Goal: Book appointment/travel/reservation

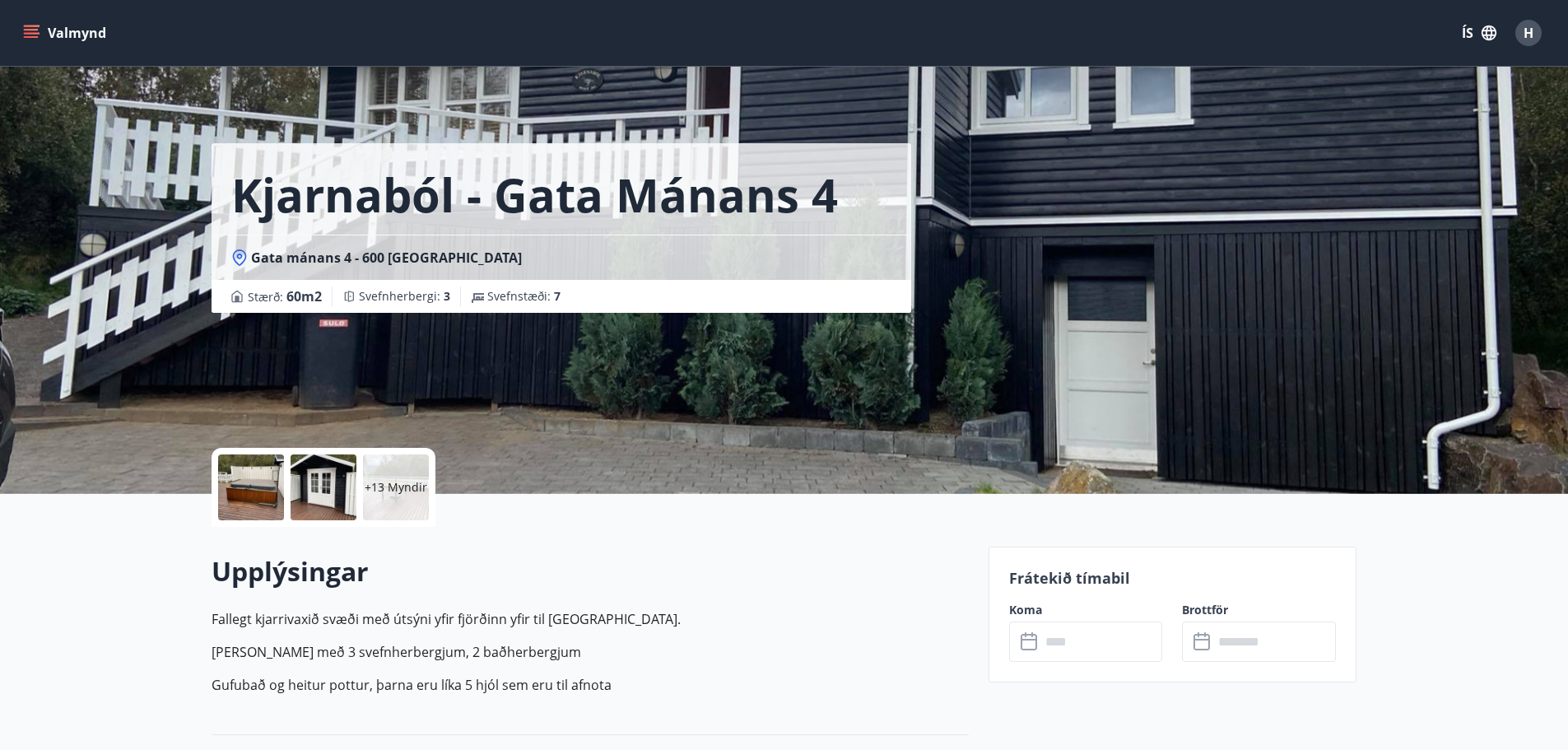
click at [69, 34] on button "Valmynd" at bounding box center [66, 33] width 93 height 30
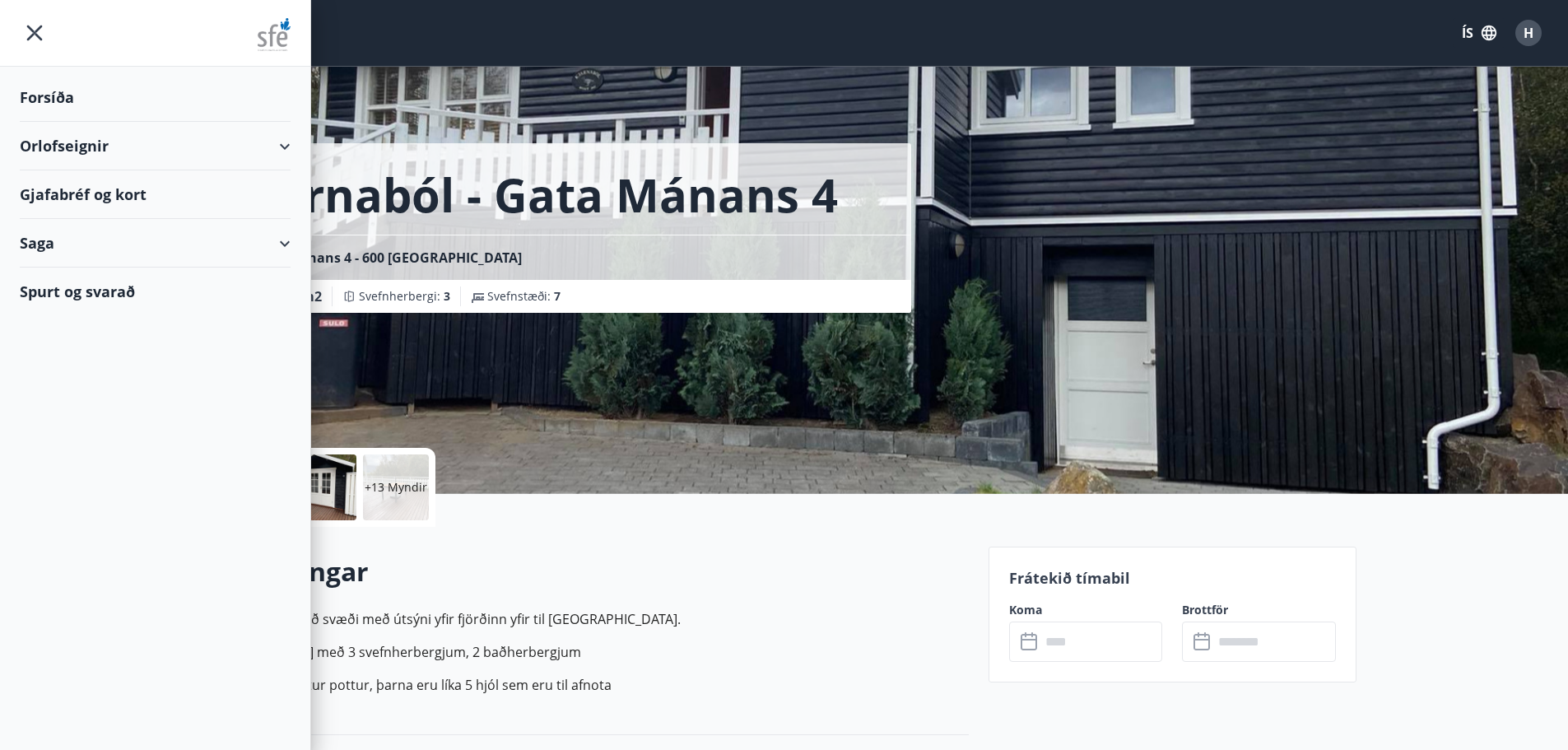
click at [113, 293] on div "Spurt og svarað" at bounding box center [155, 291] width 270 height 47
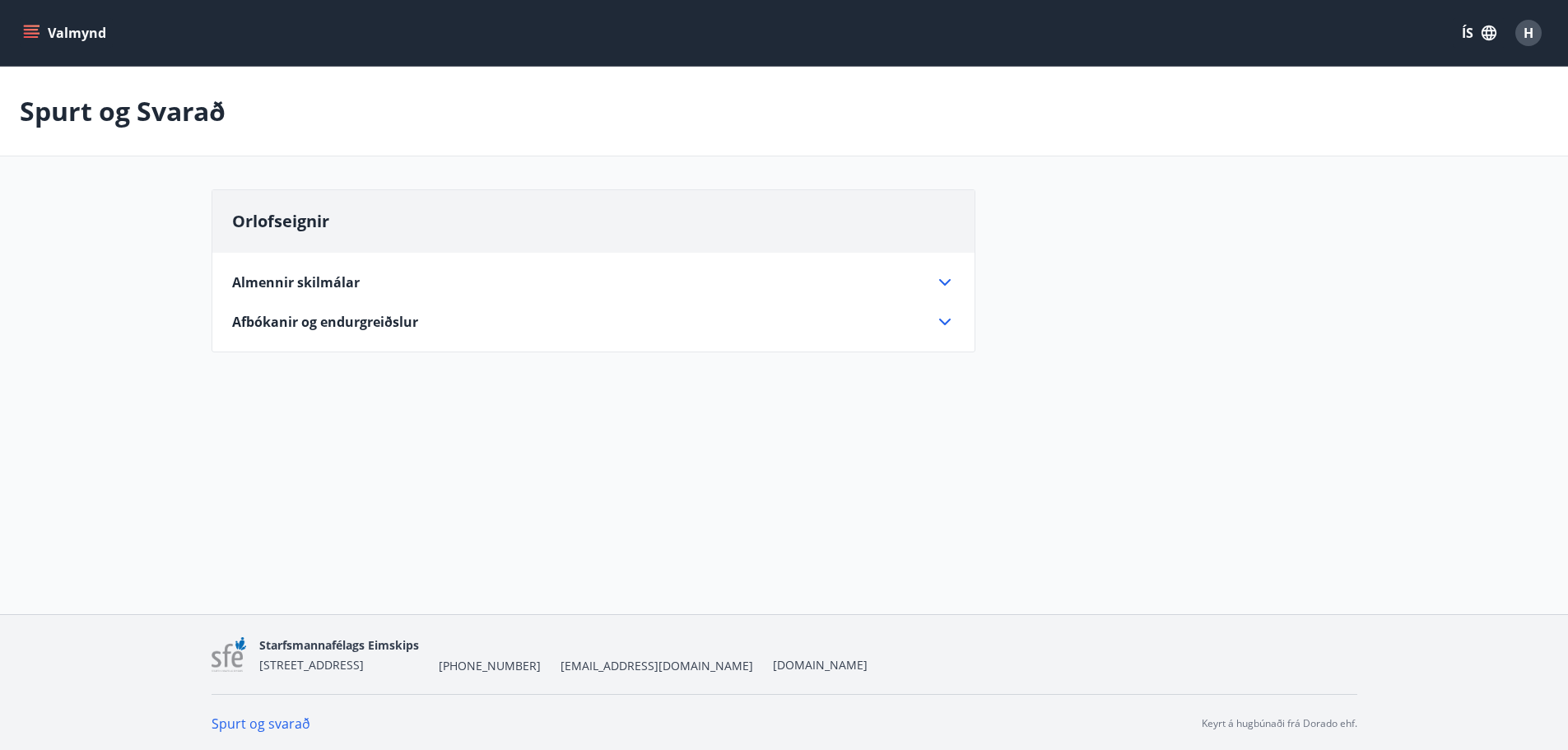
click at [273, 282] on span "Almennir skilmálar" at bounding box center [295, 282] width 127 height 18
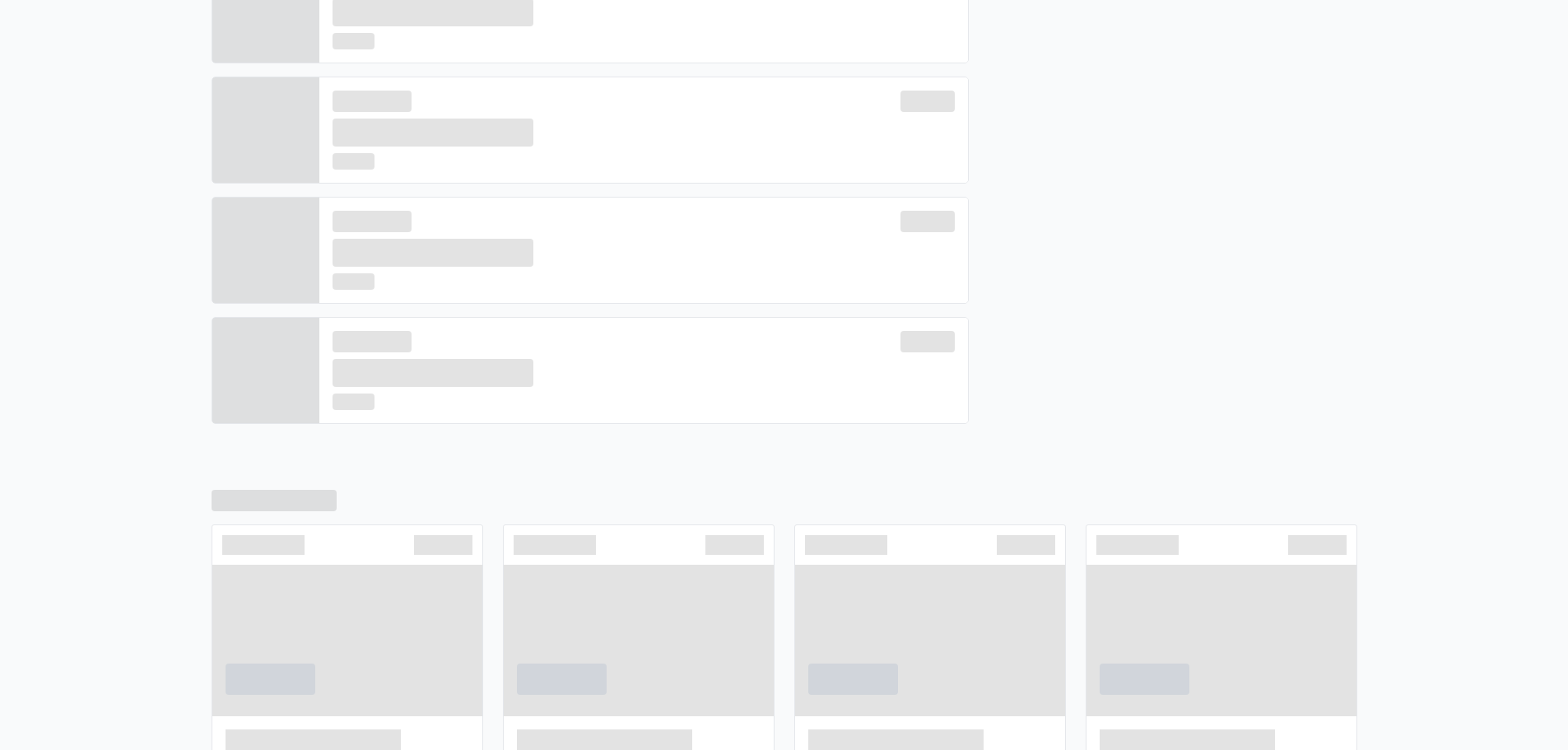
scroll to position [507, 0]
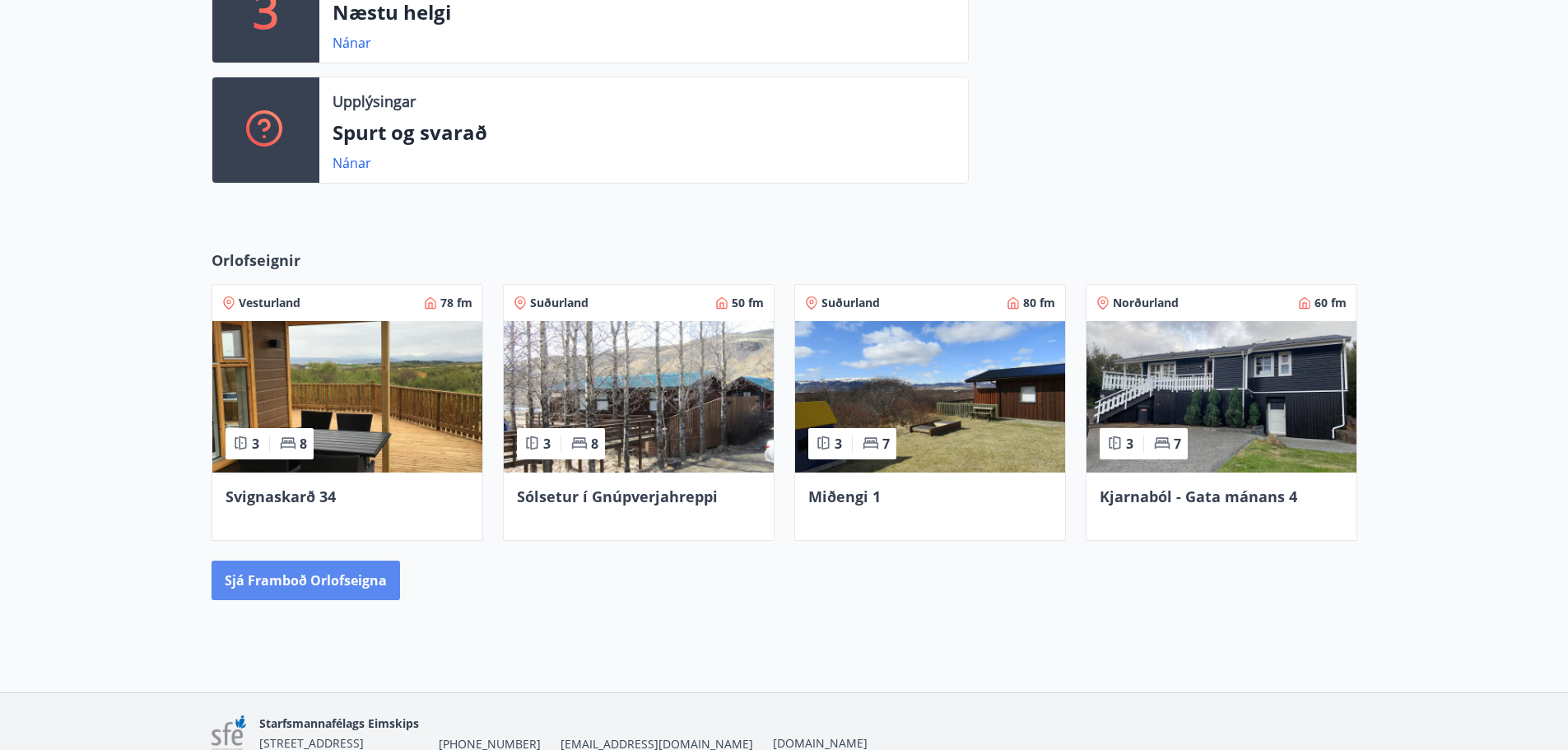
click at [296, 582] on button "Sjá framboð orlofseigna" at bounding box center [305, 580] width 188 height 39
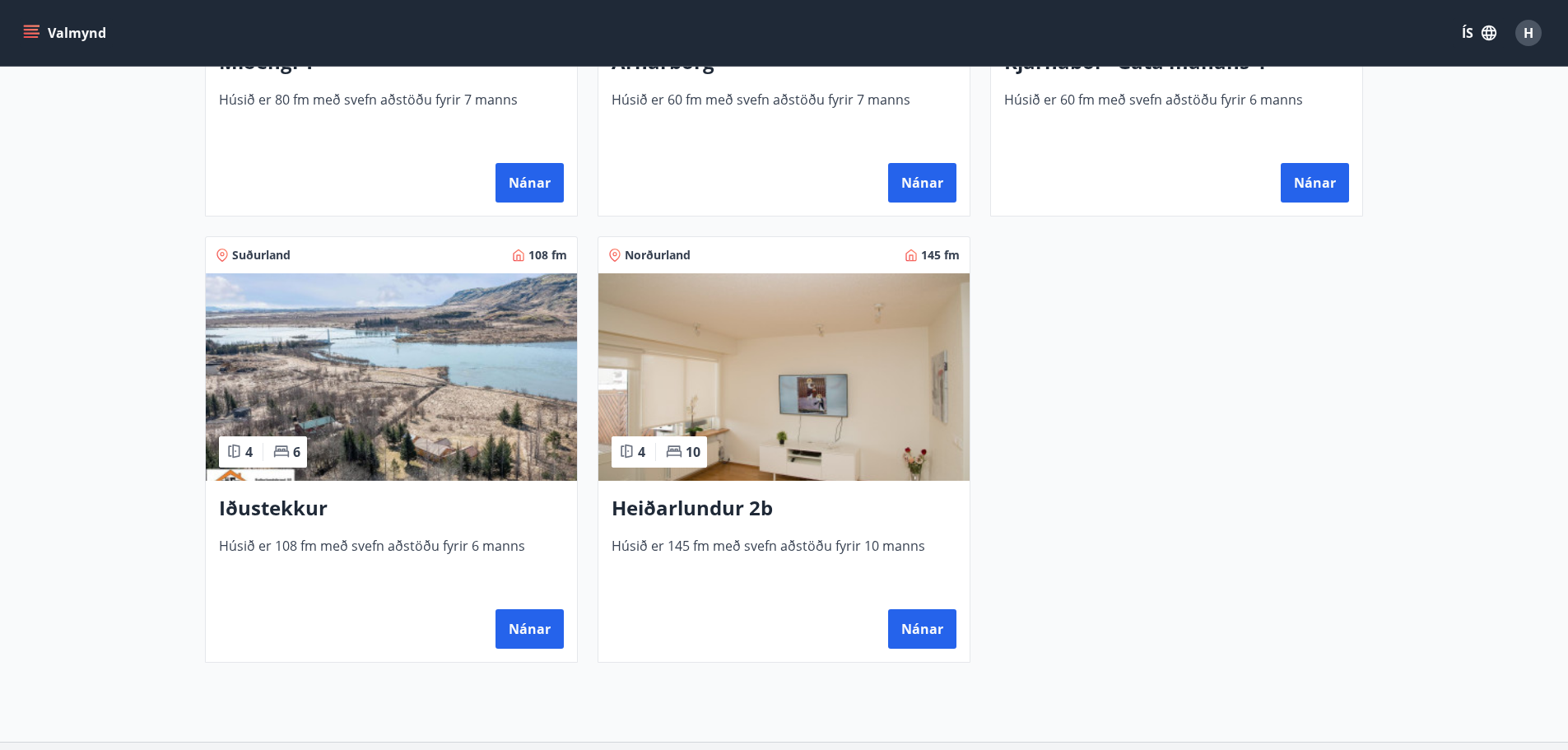
scroll to position [1153, 0]
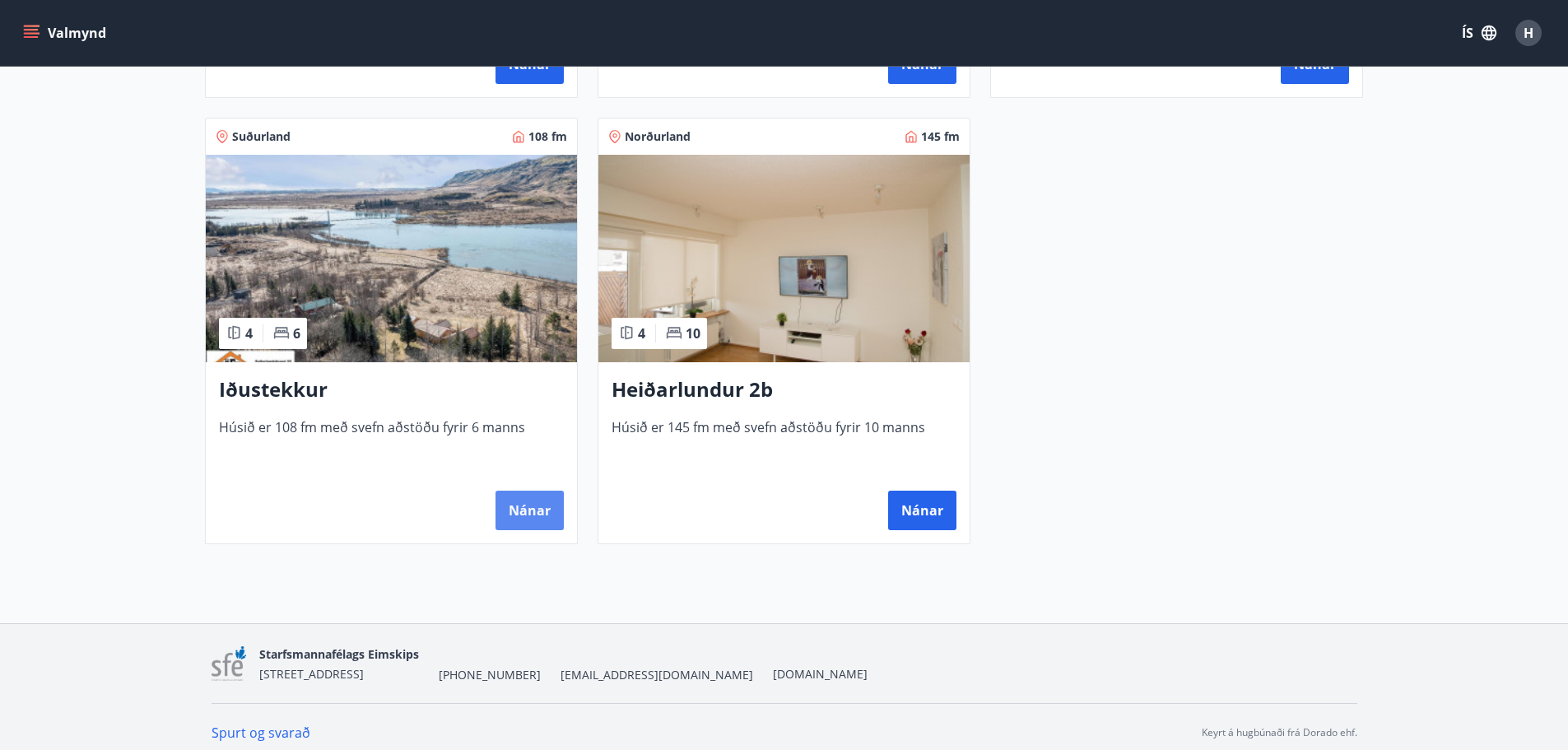
click at [539, 513] on button "Nánar" at bounding box center [529, 510] width 68 height 39
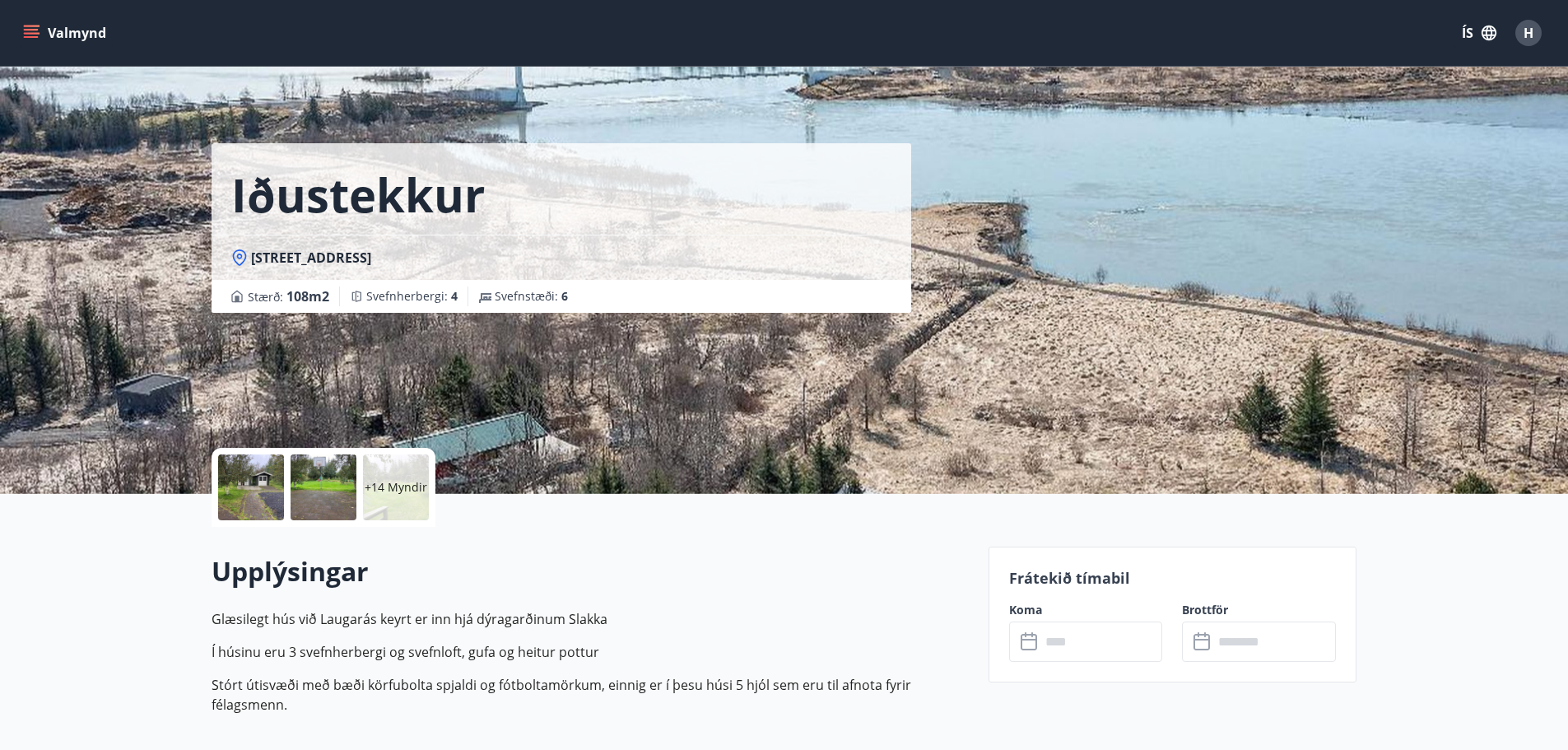
click at [376, 493] on p "+14 Myndir" at bounding box center [396, 488] width 62 height 17
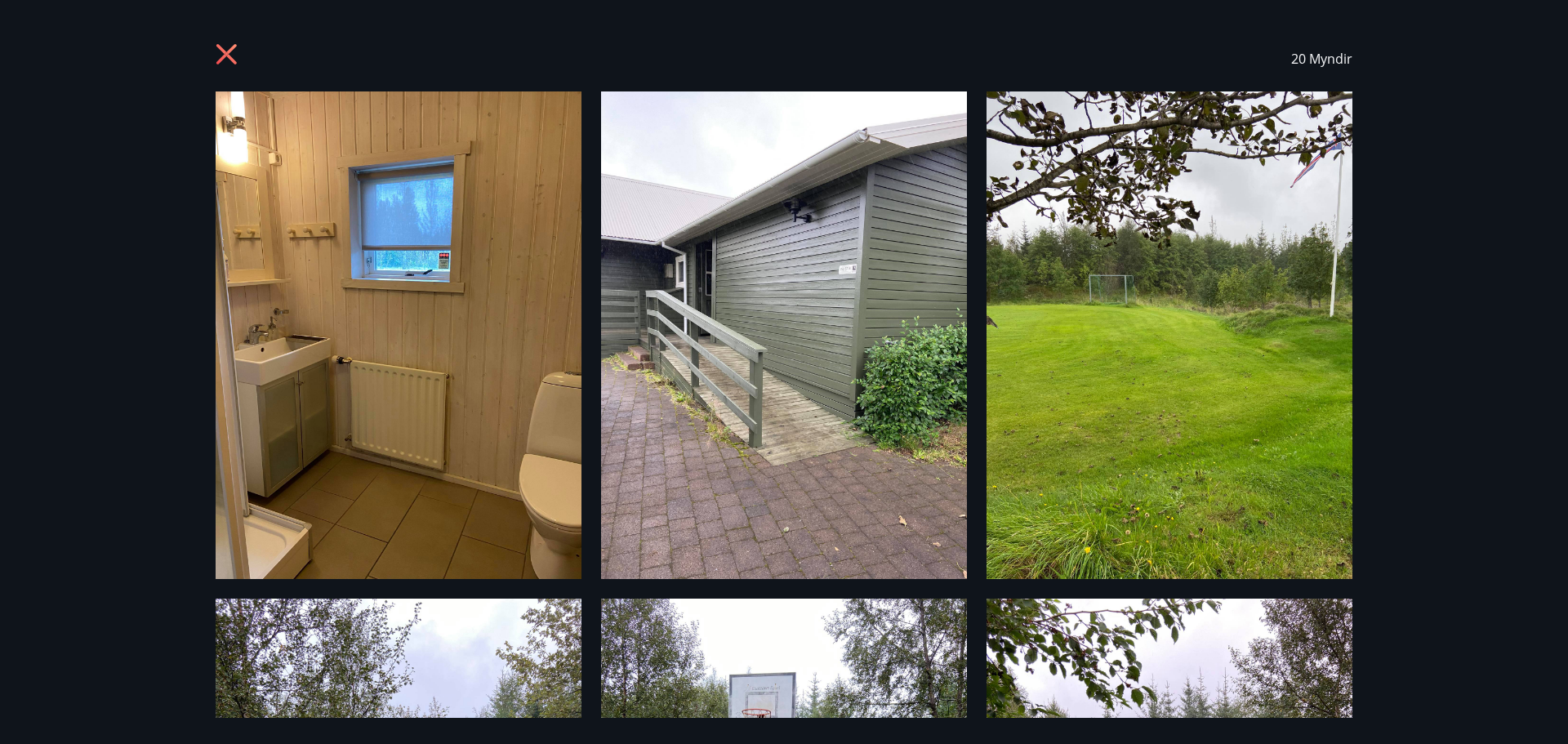
click at [223, 57] on icon at bounding box center [226, 54] width 21 height 21
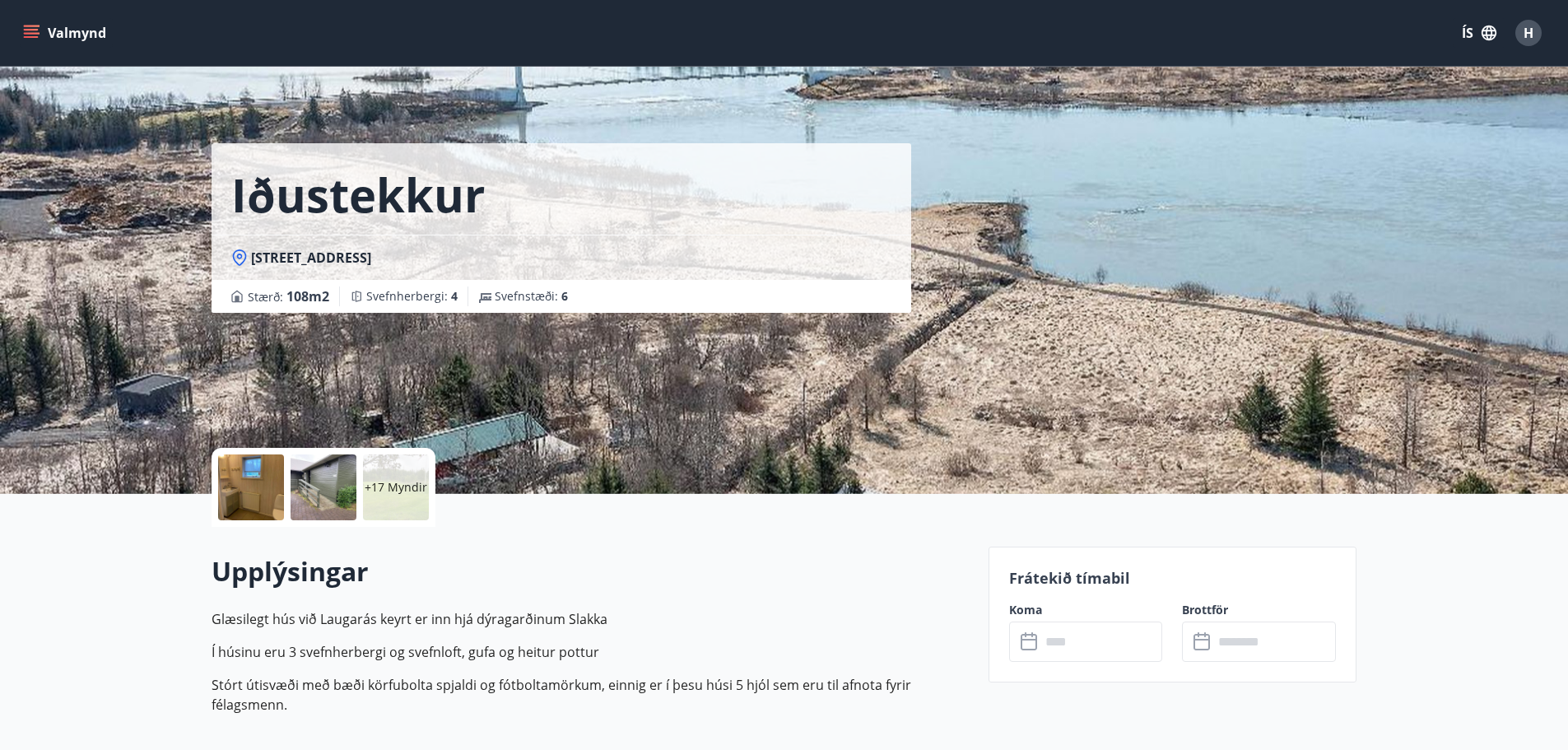
click at [83, 26] on button "Valmynd" at bounding box center [66, 33] width 93 height 30
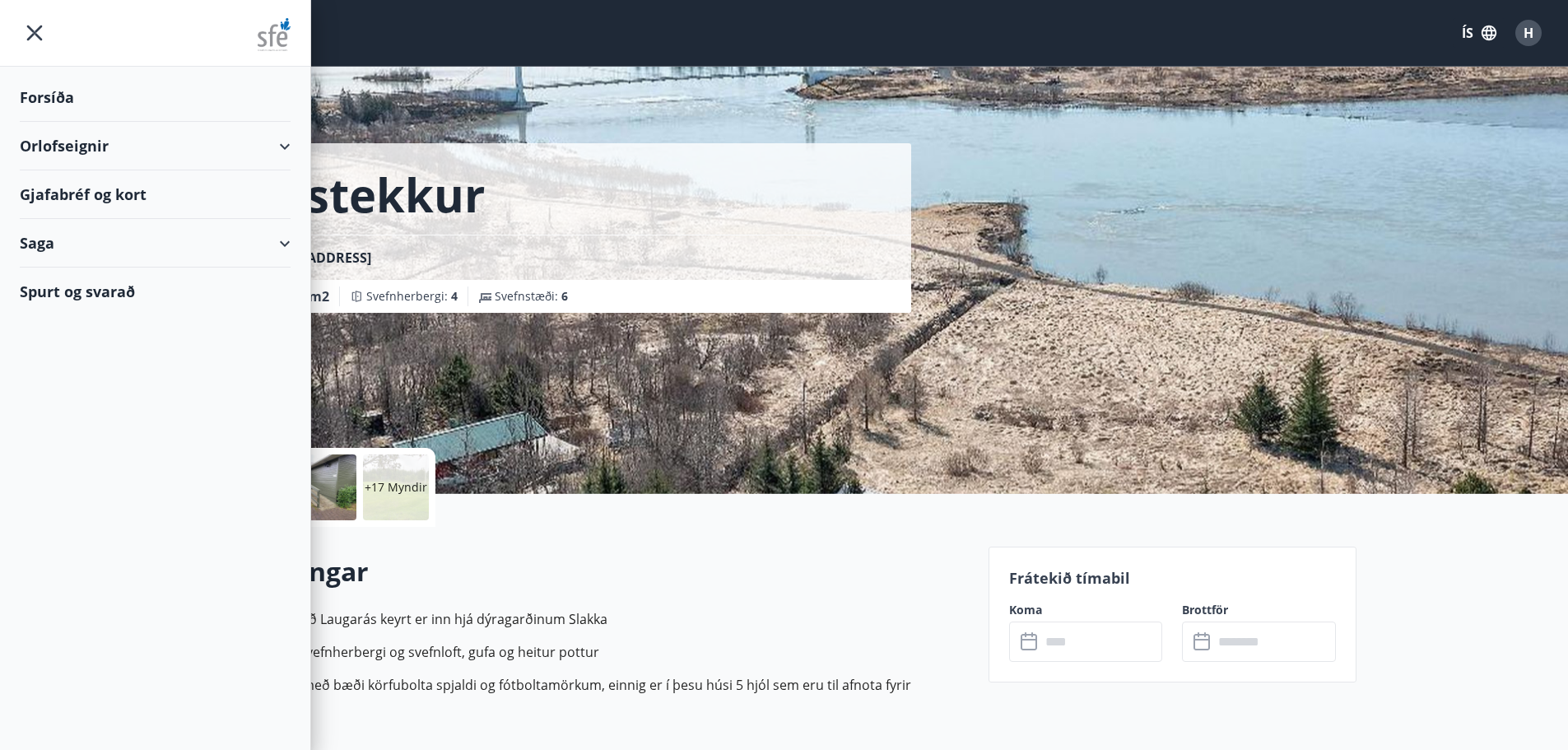
click at [59, 138] on div "Orlofseignir" at bounding box center [155, 145] width 270 height 48
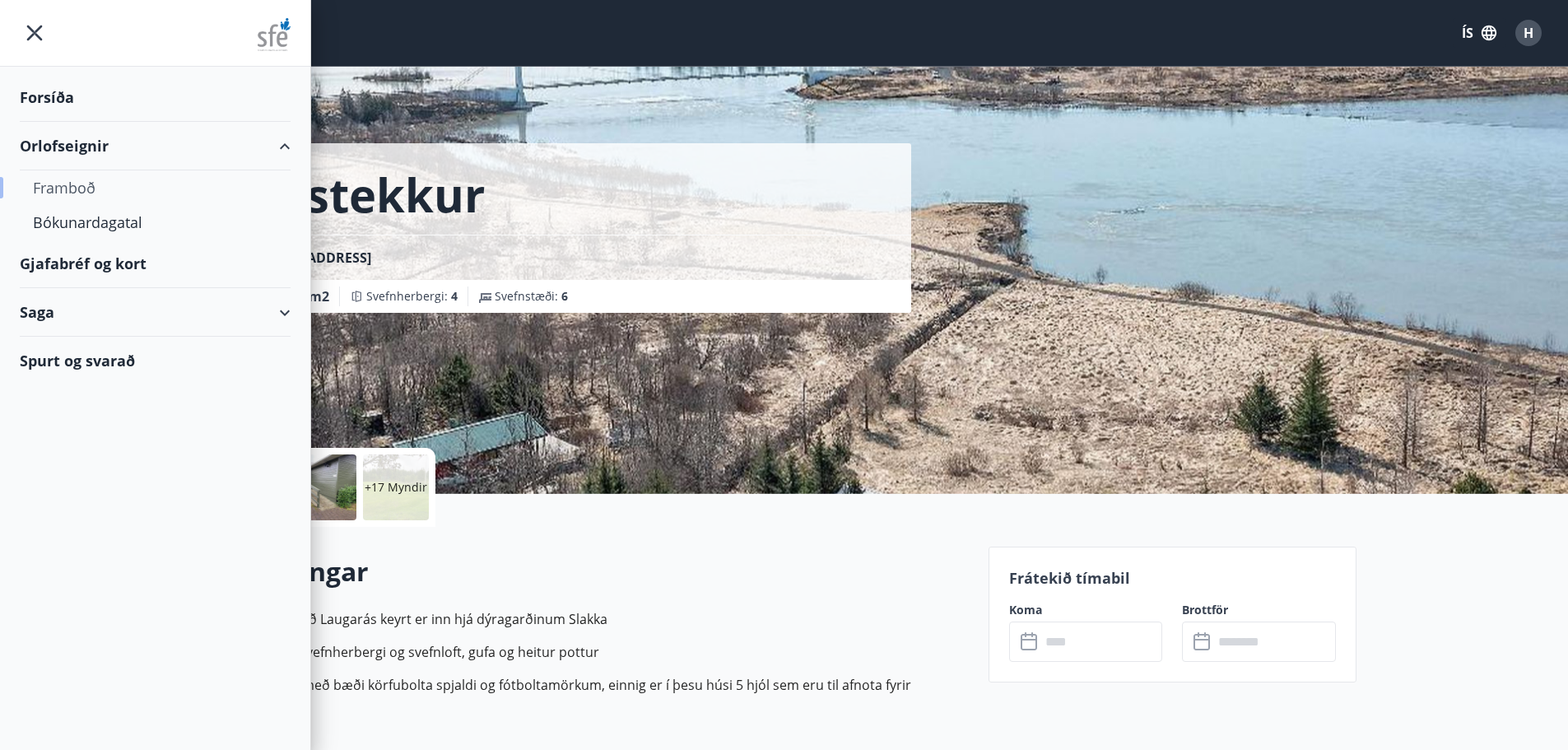
click at [71, 188] on div "Framboð" at bounding box center [155, 188] width 245 height 35
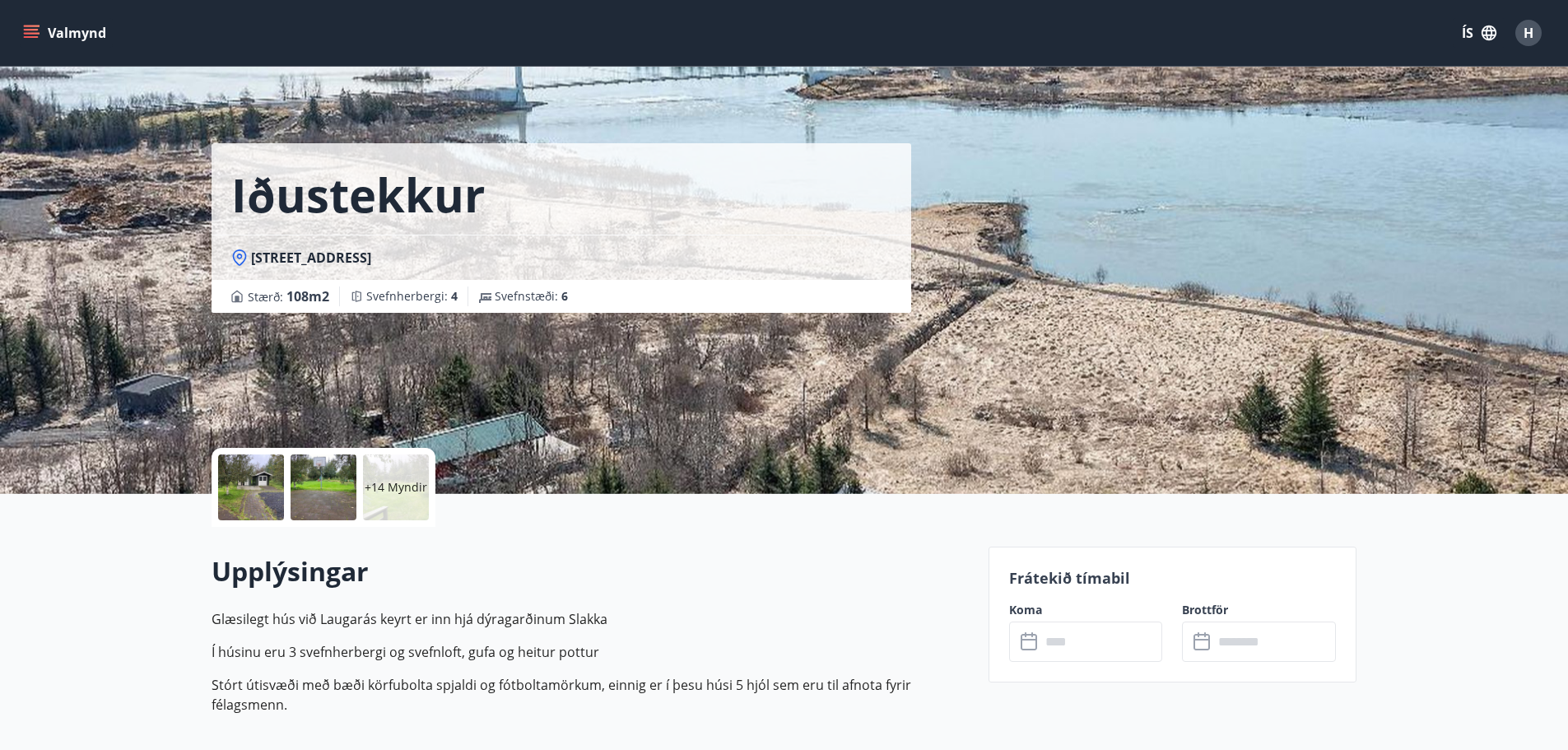
click at [87, 38] on button "Valmynd" at bounding box center [66, 33] width 93 height 30
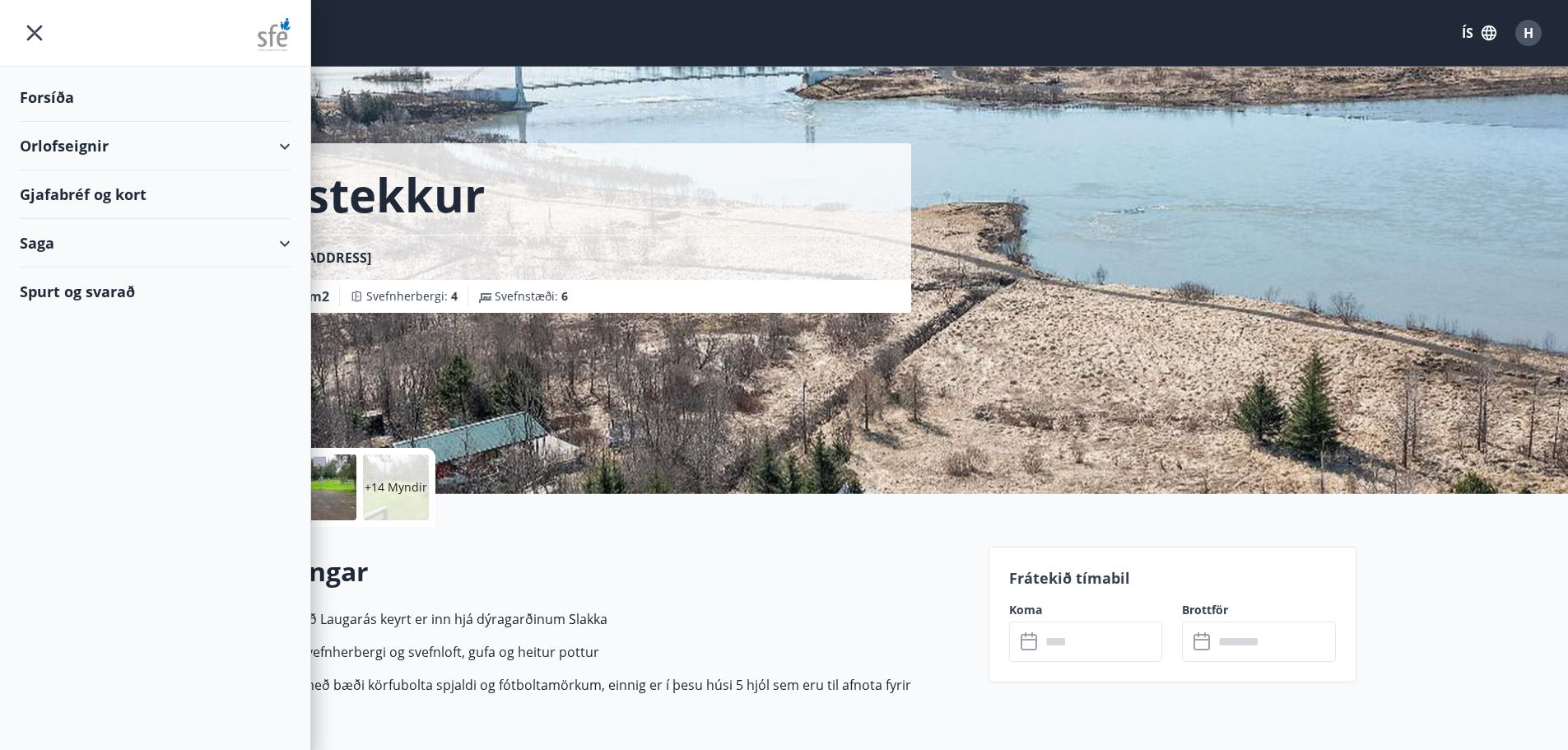
click at [101, 144] on div "Orlofseignir" at bounding box center [155, 145] width 270 height 48
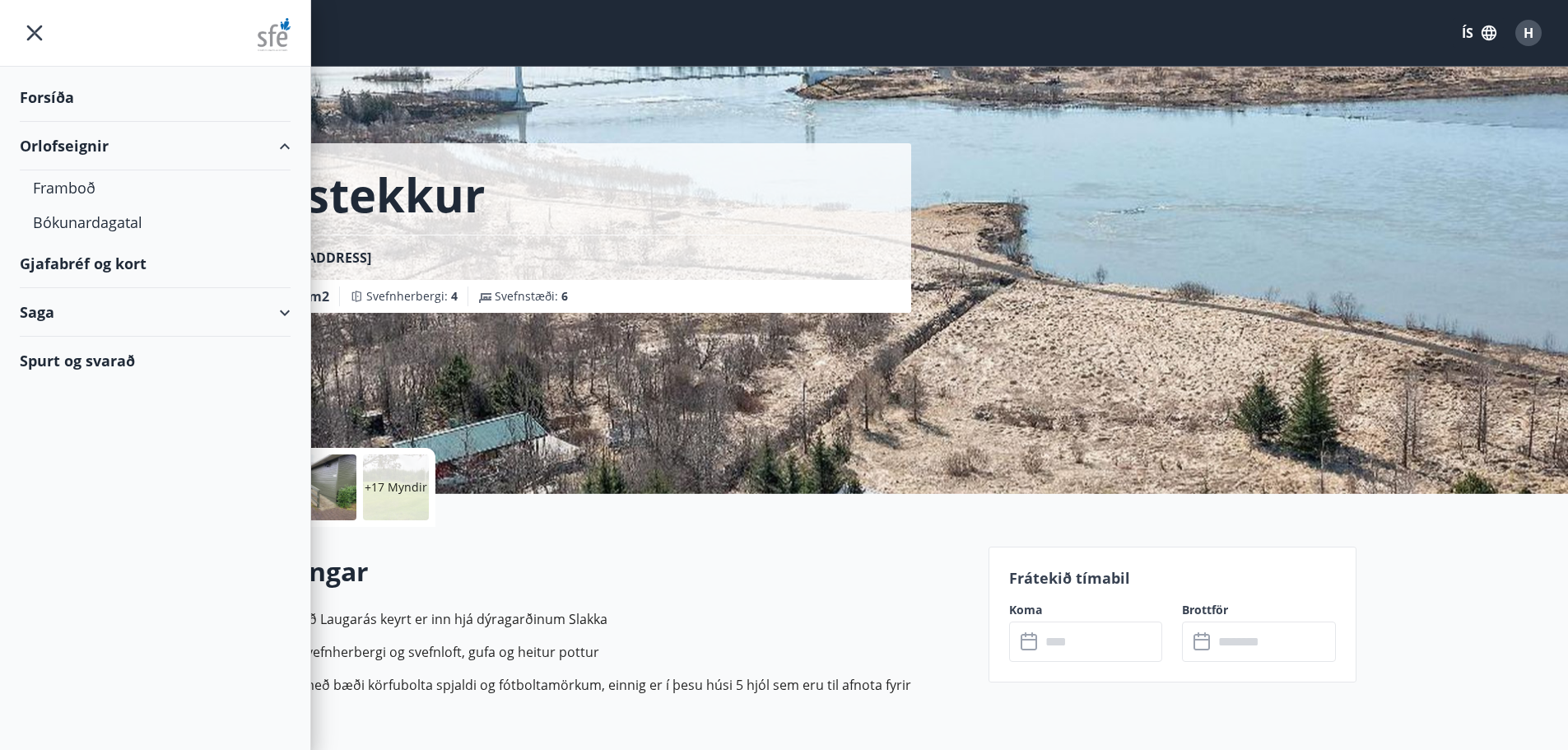
click at [73, 147] on div "Orlofseignir" at bounding box center [155, 145] width 270 height 48
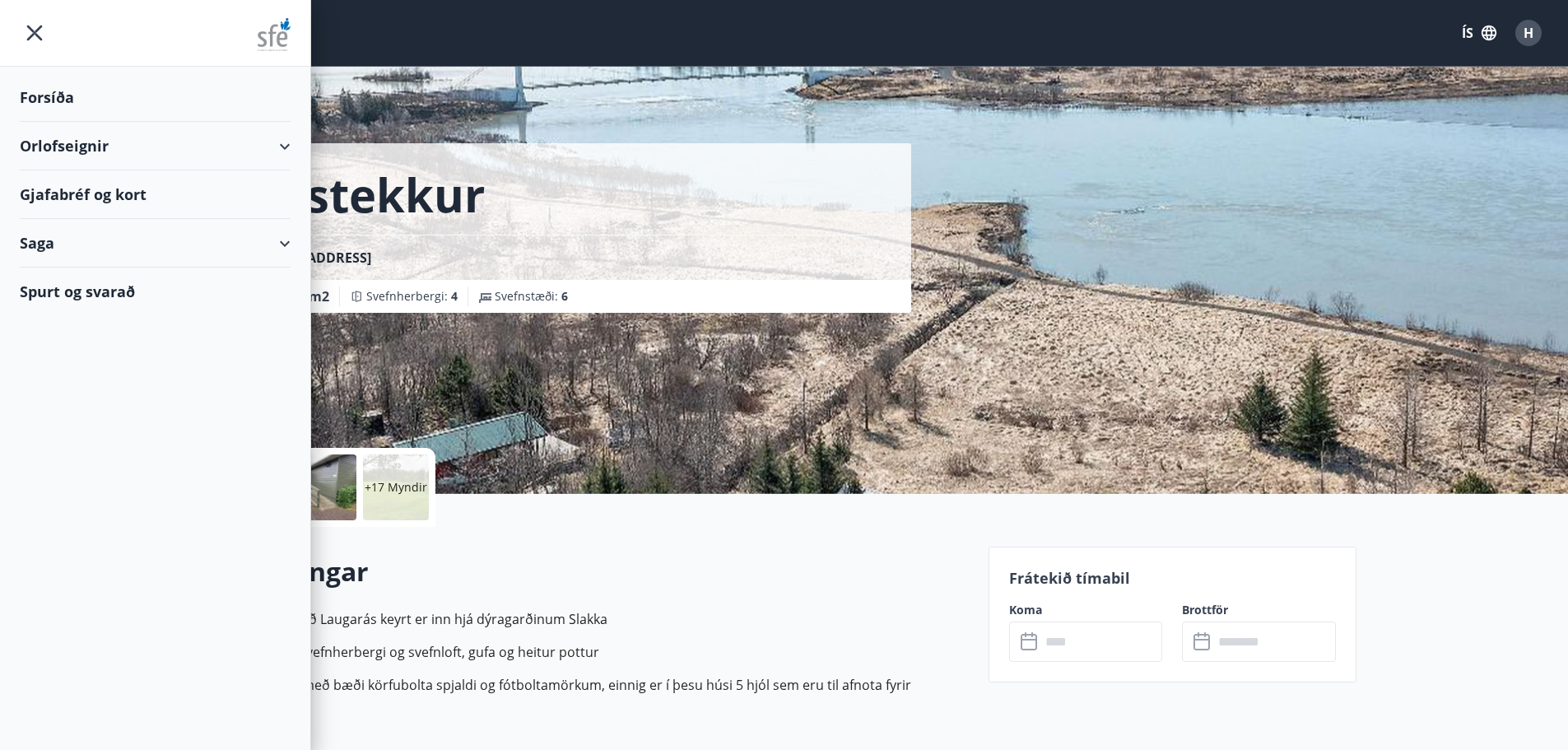
click at [73, 147] on div "Orlofseignir" at bounding box center [155, 145] width 270 height 48
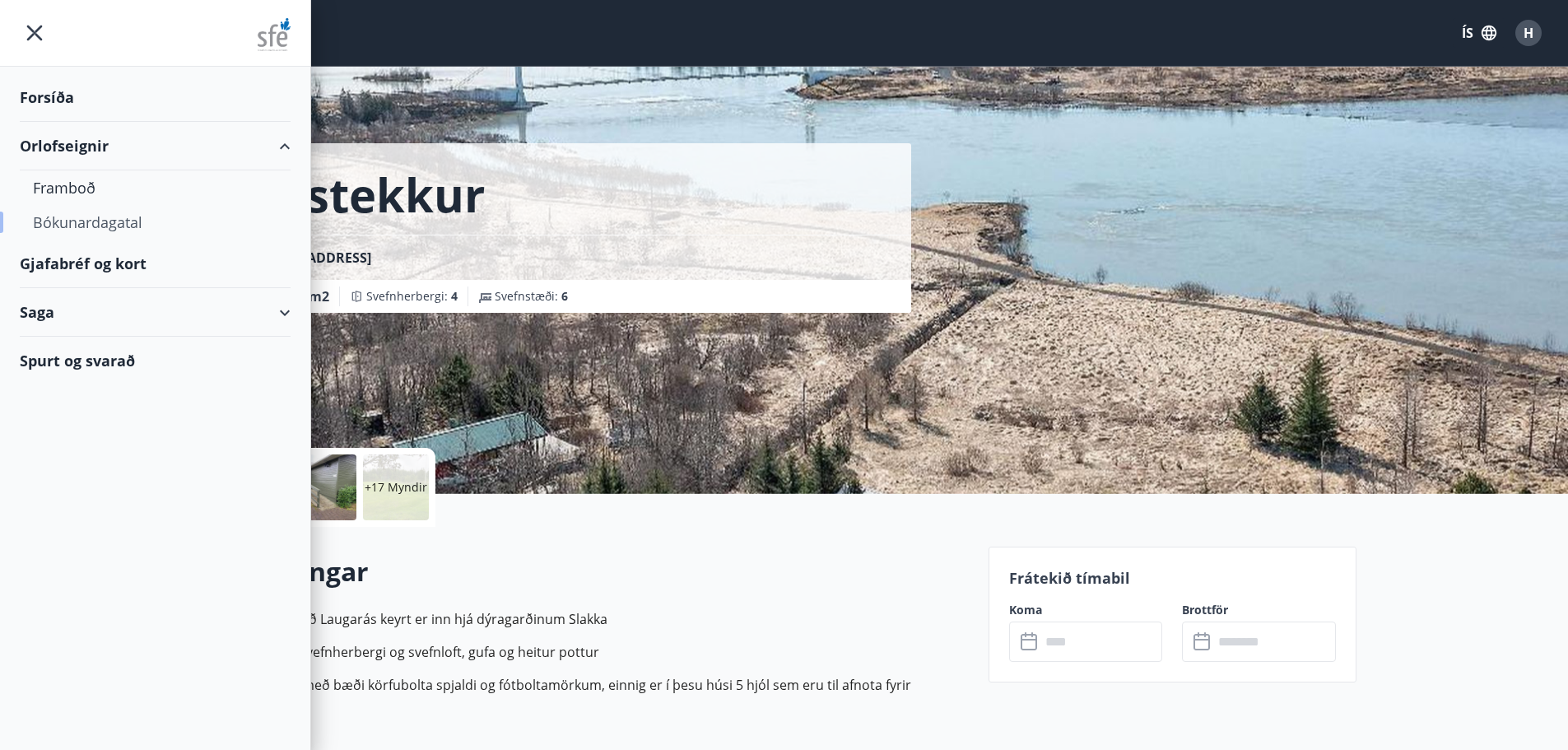
click at [74, 216] on div "Bókunardagatal" at bounding box center [155, 222] width 245 height 35
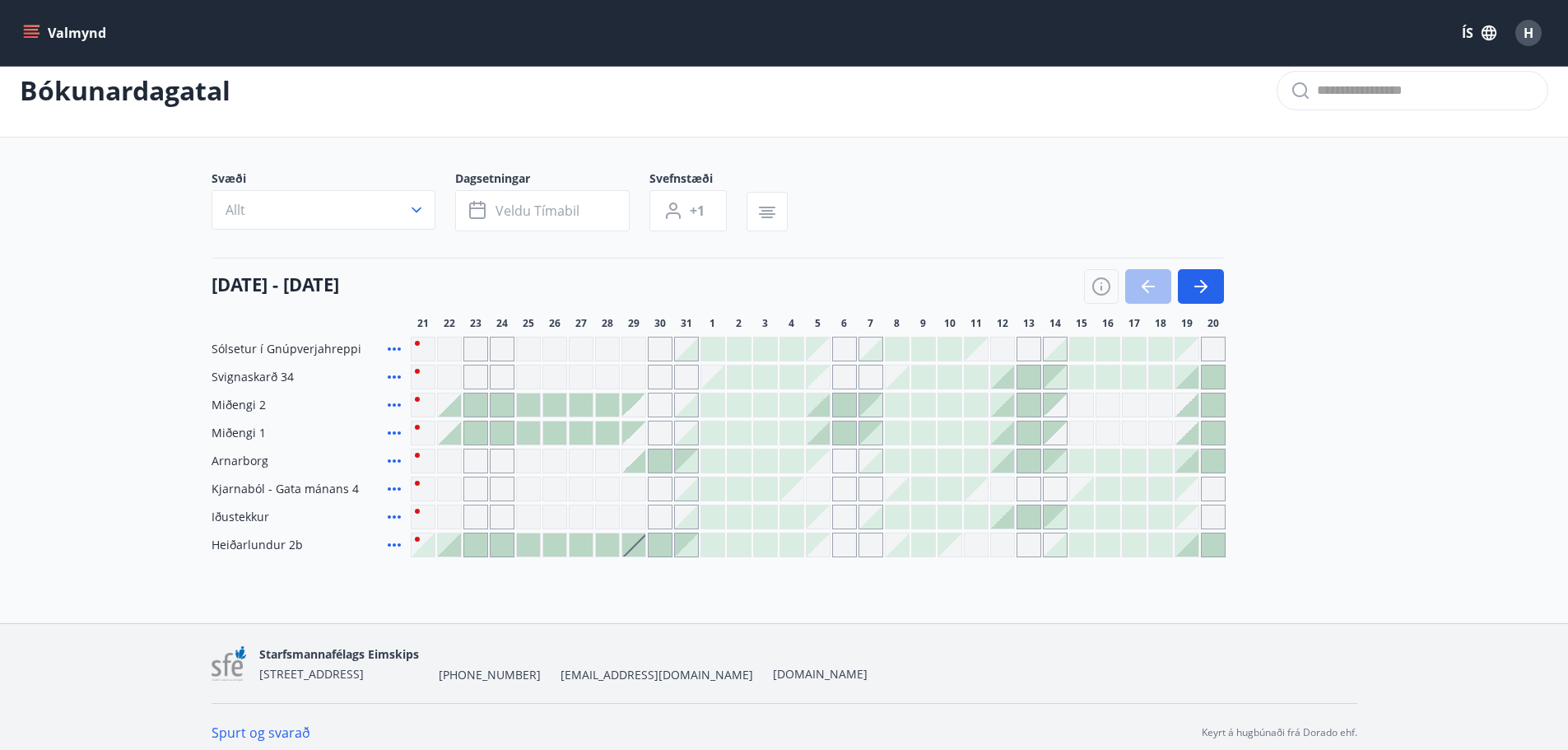
scroll to position [33, 0]
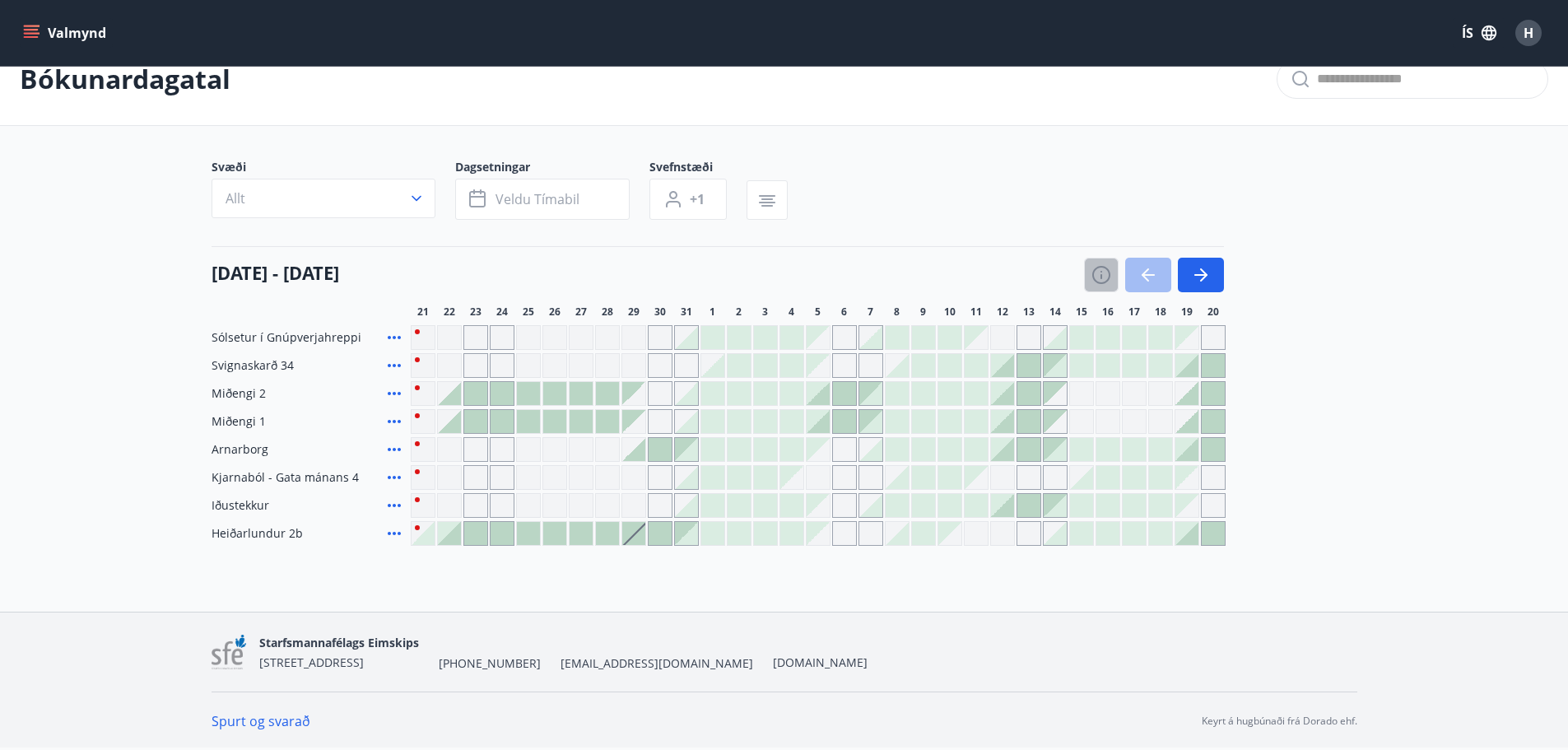
click at [1099, 274] on icon "button" at bounding box center [1101, 275] width 20 height 20
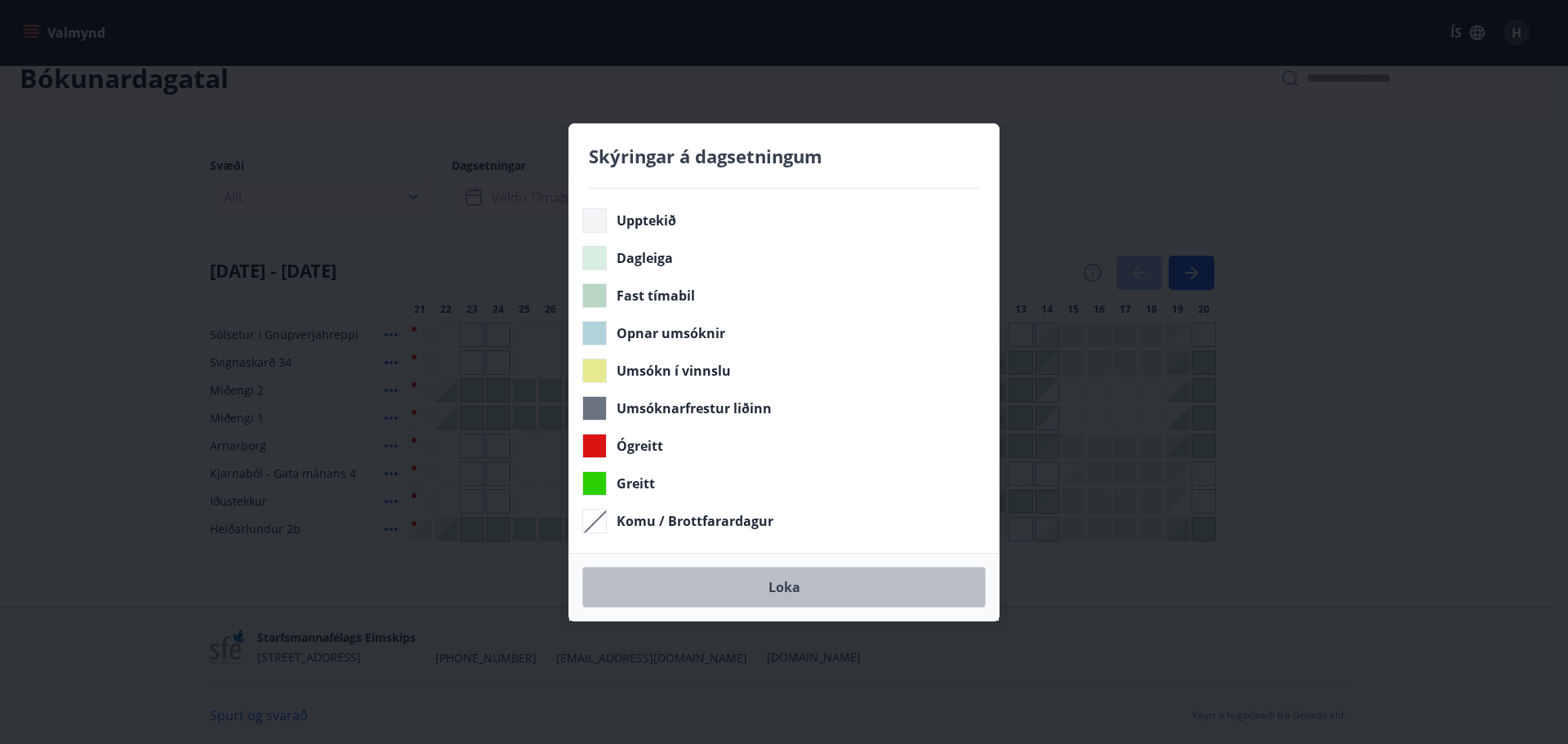
click at [801, 587] on button "Loka" at bounding box center [784, 587] width 403 height 41
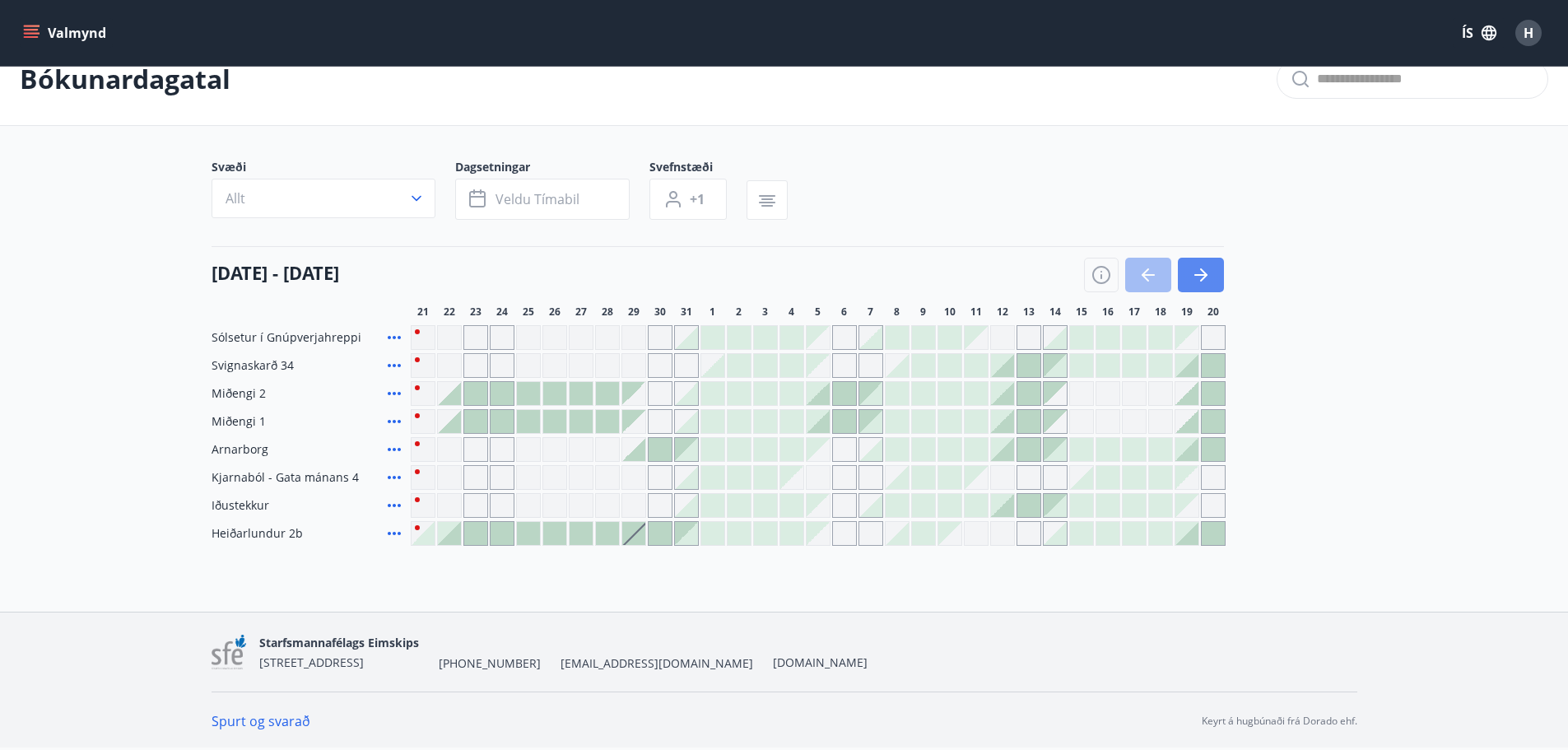
click at [1210, 272] on icon "button" at bounding box center [1201, 275] width 20 height 20
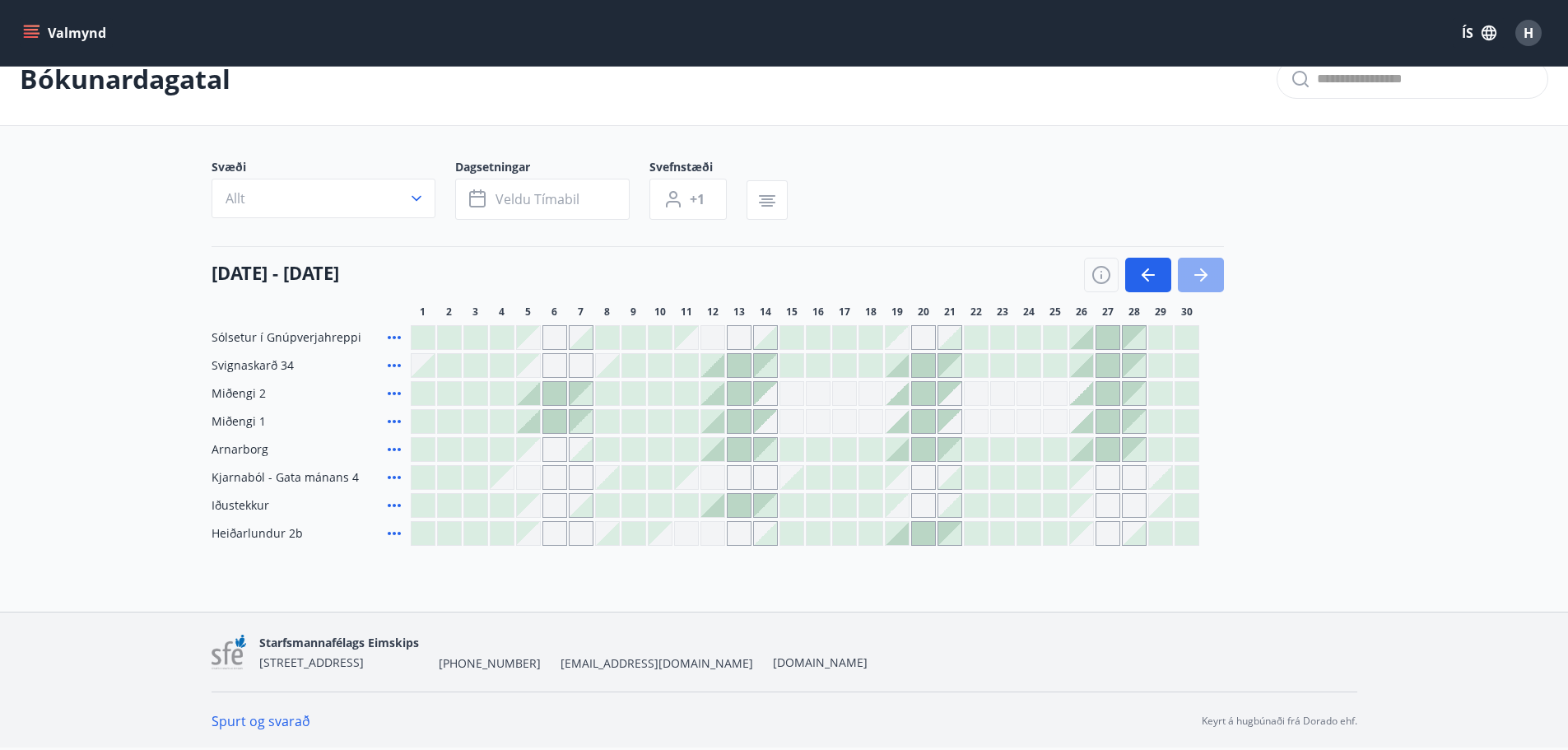
click at [1210, 272] on icon "button" at bounding box center [1201, 275] width 20 height 20
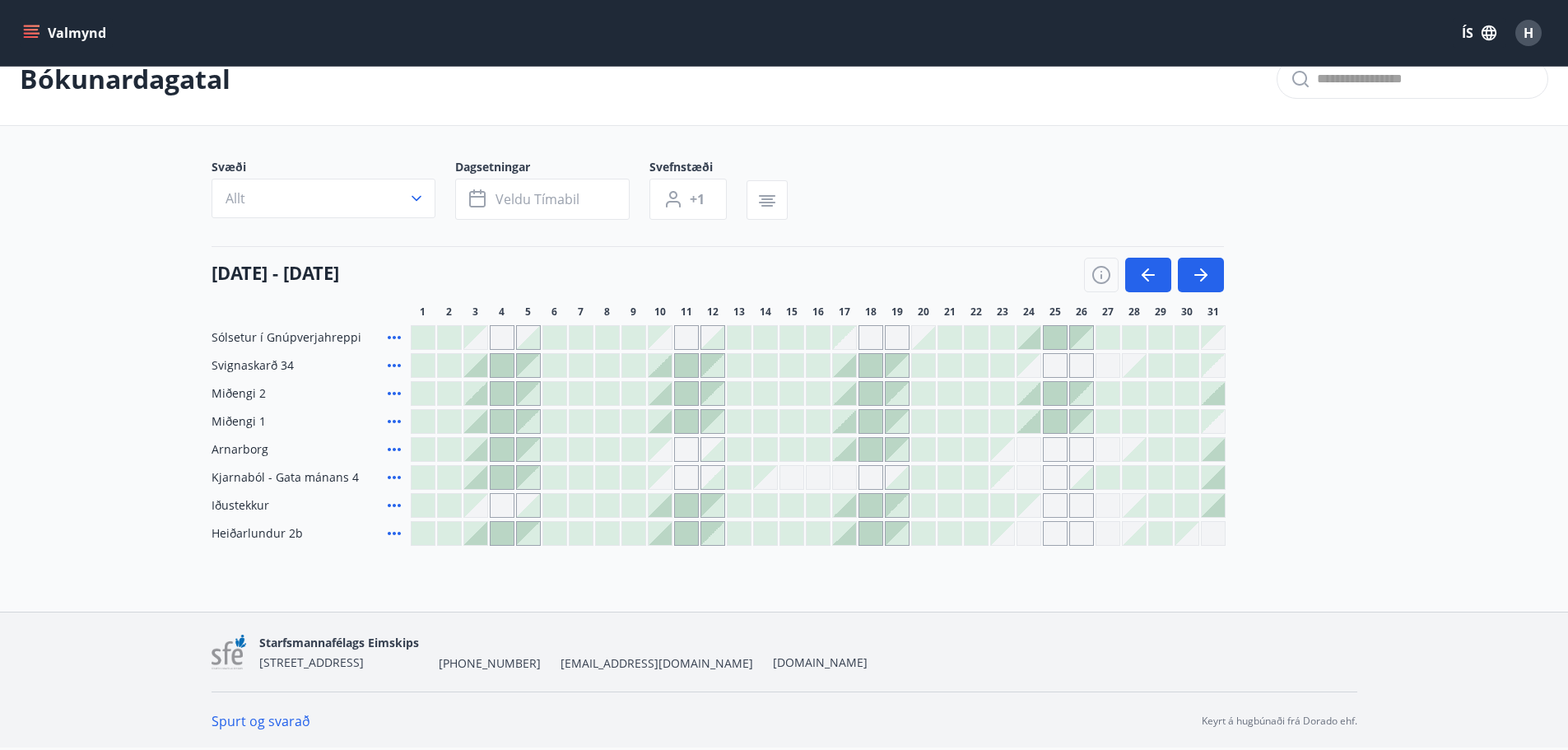
click at [499, 475] on div at bounding box center [501, 477] width 23 height 23
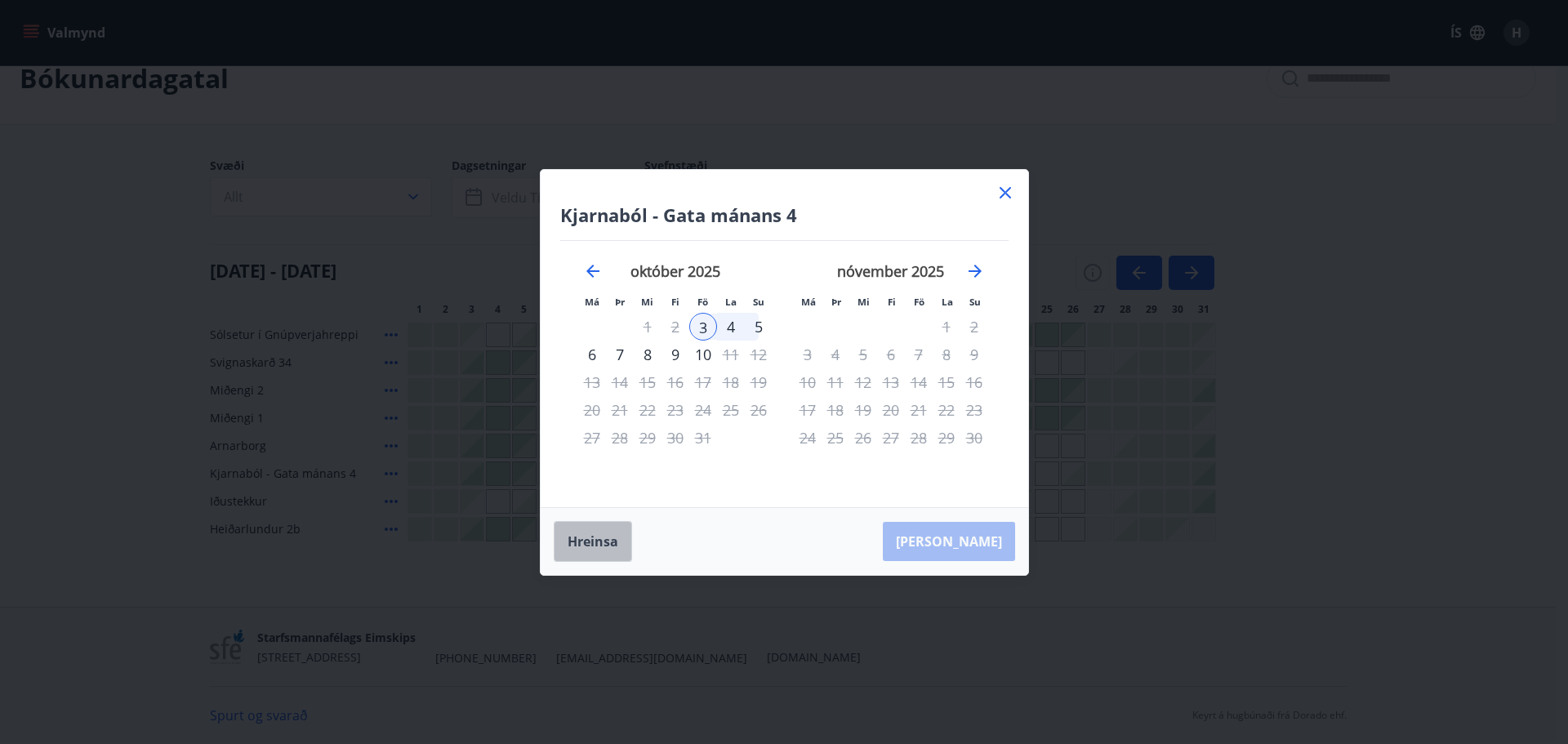
click at [589, 545] on button "Hreinsa" at bounding box center [593, 541] width 78 height 41
click at [1003, 188] on icon at bounding box center [1005, 193] width 20 height 20
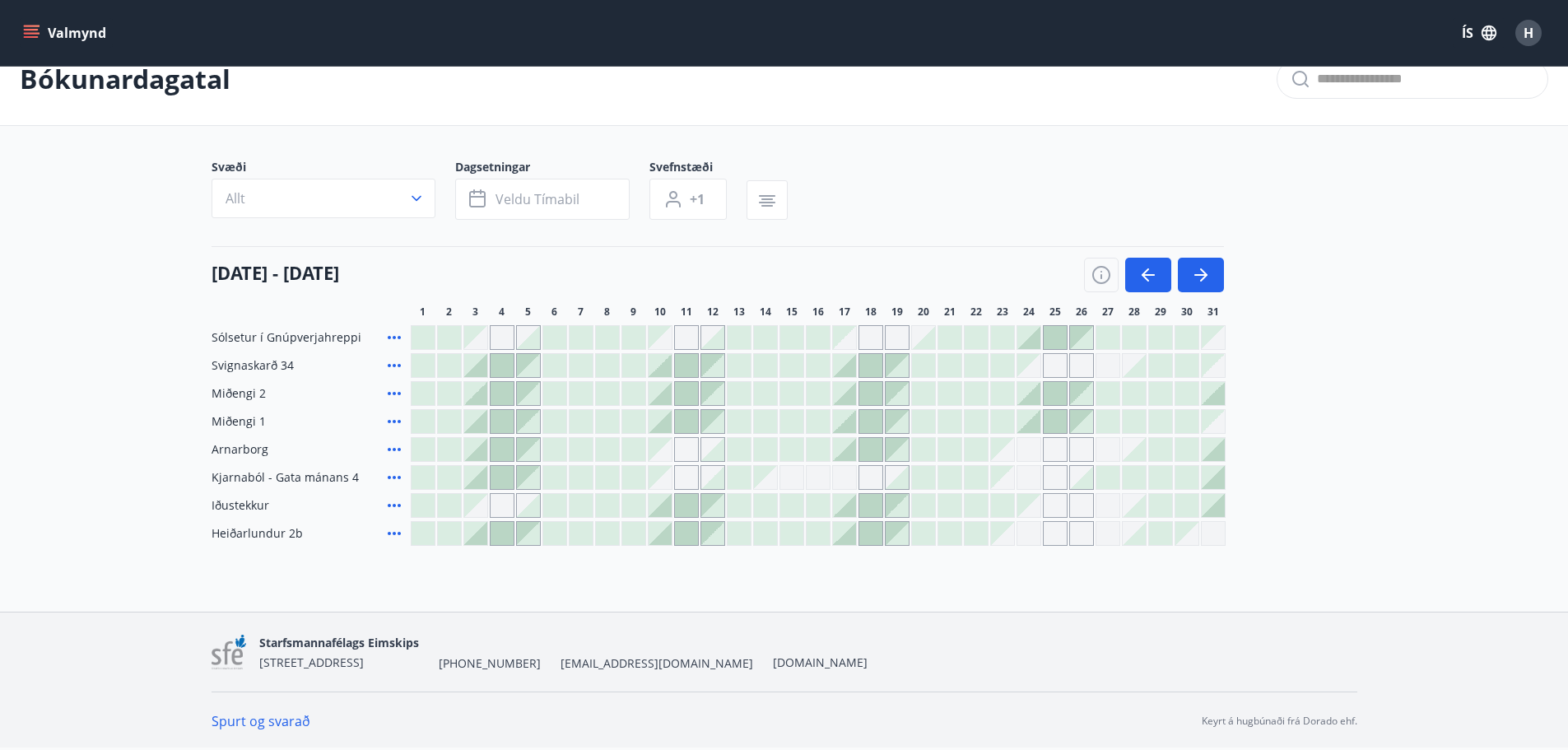
click at [1017, 191] on div "Svæði Allt Dagsetningar Veldu tímabil Svefnstæði +1" at bounding box center [784, 192] width 1146 height 67
click at [1202, 263] on button "button" at bounding box center [1201, 274] width 46 height 35
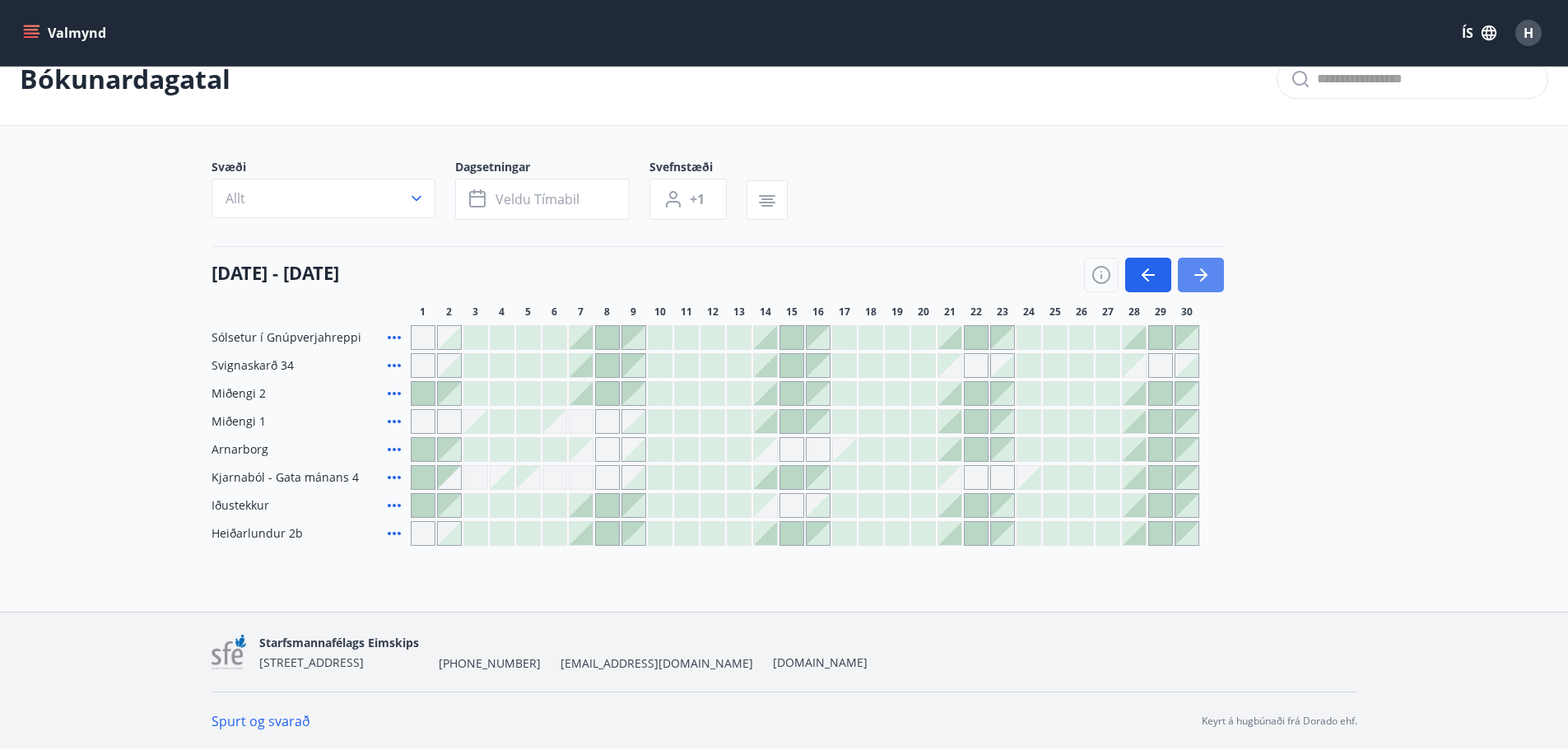
click at [1203, 268] on icon "button" at bounding box center [1201, 275] width 20 height 20
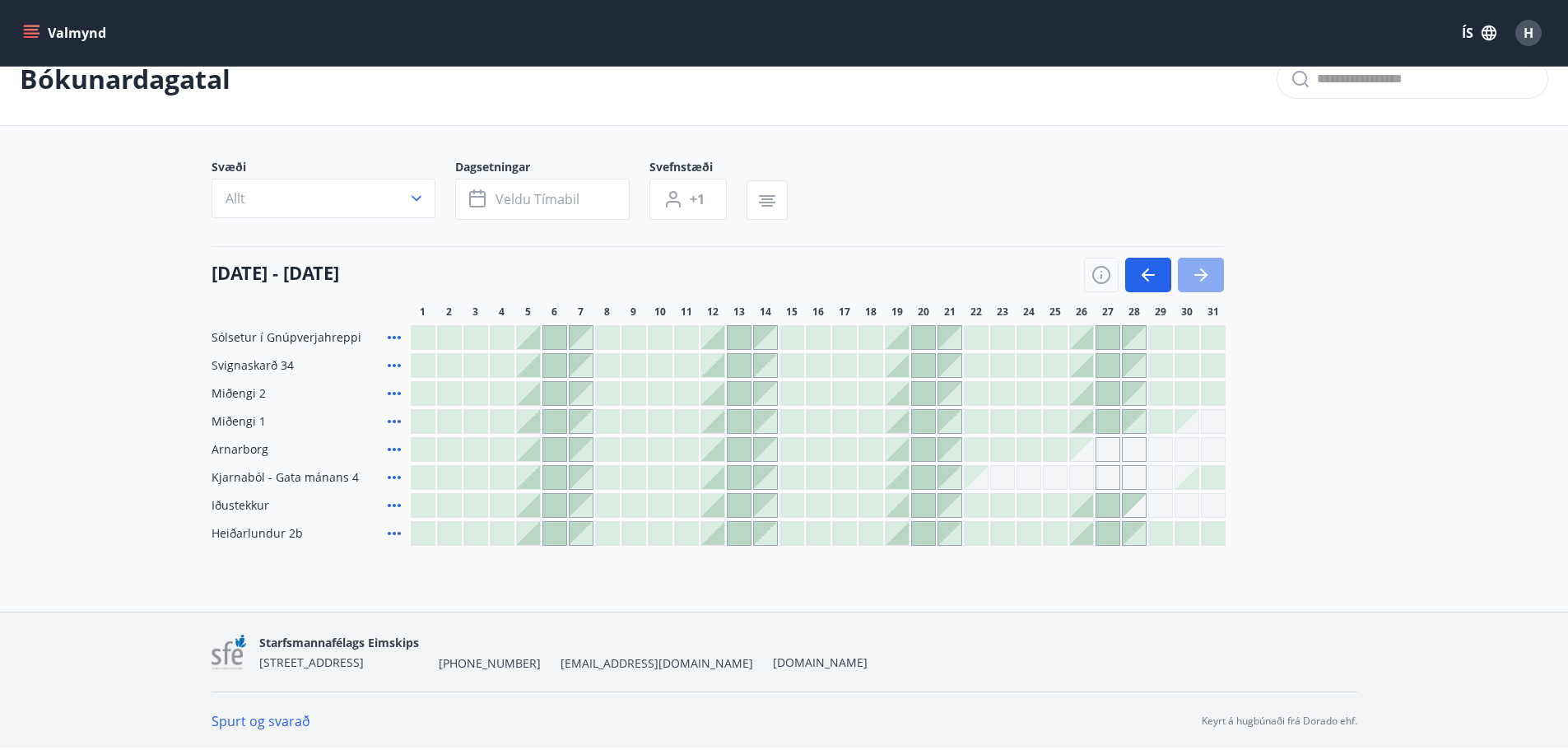
click at [1205, 273] on icon "button" at bounding box center [1204, 274] width 8 height 13
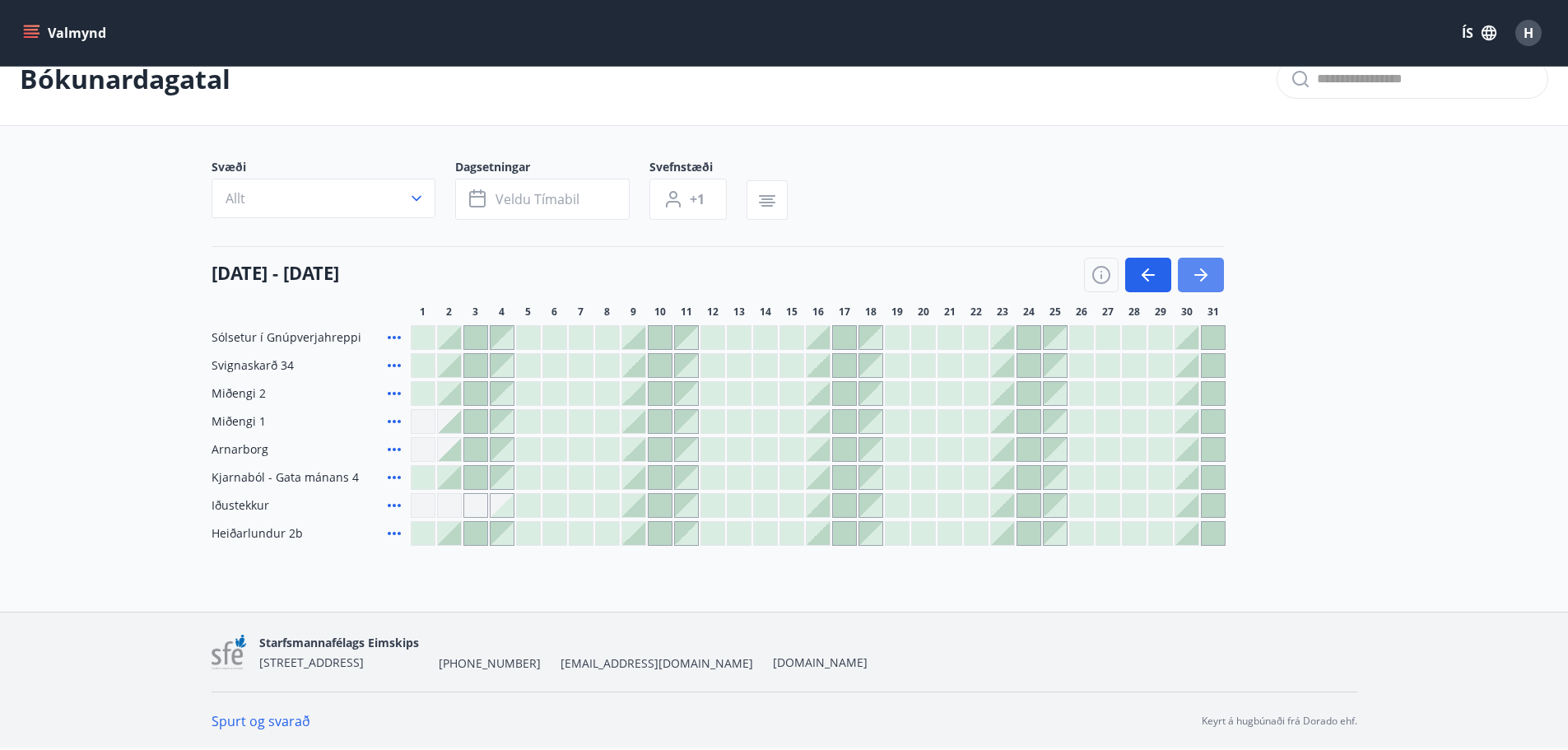
click at [1205, 273] on icon "button" at bounding box center [1204, 274] width 8 height 13
